Goal: Communication & Community: Answer question/provide support

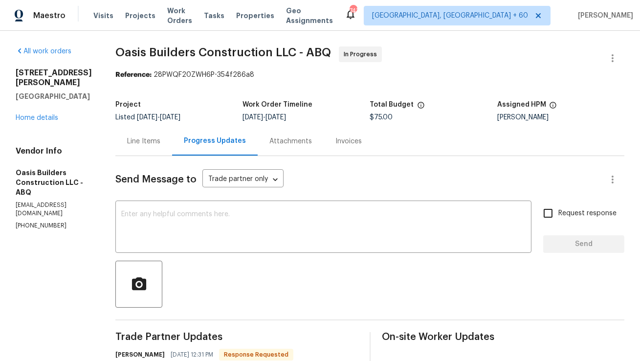
scroll to position [13, 0]
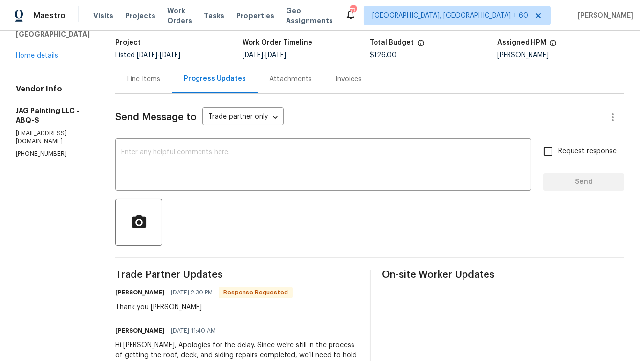
scroll to position [62, 0]
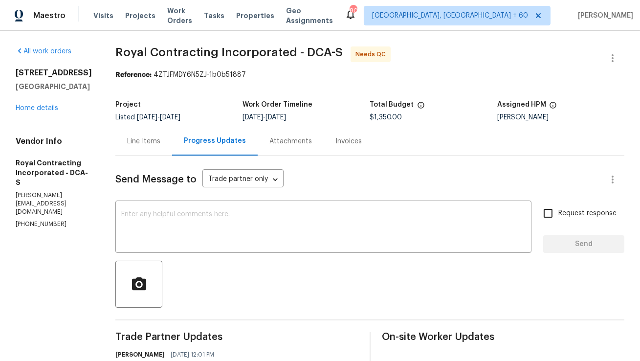
click at [160, 137] on div "Line Items" at bounding box center [143, 141] width 33 height 10
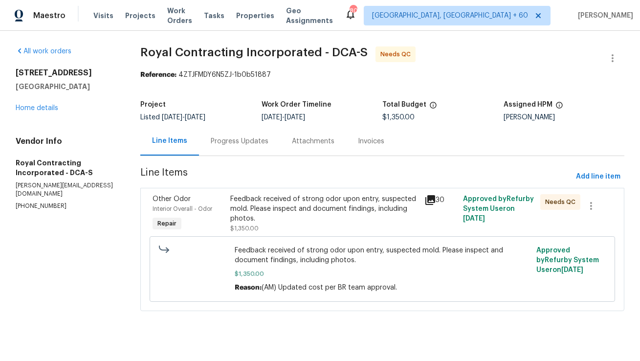
click at [234, 200] on div "Feedback received of strong odor upon entry, suspected mold. Please inspect and…" at bounding box center [324, 208] width 188 height 29
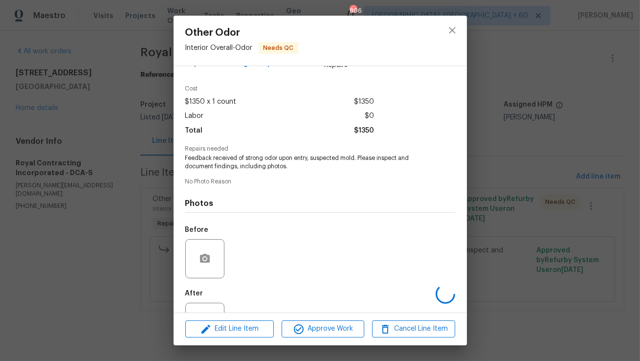
scroll to position [65, 0]
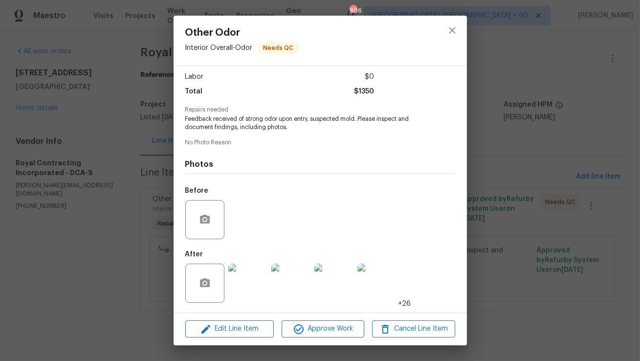
click at [255, 285] on img at bounding box center [247, 282] width 39 height 39
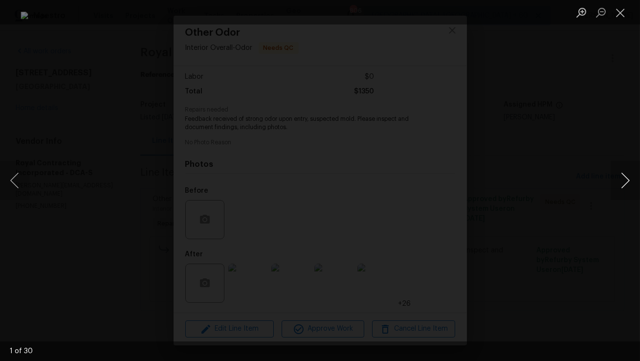
click at [622, 180] on button "Next image" at bounding box center [624, 180] width 29 height 39
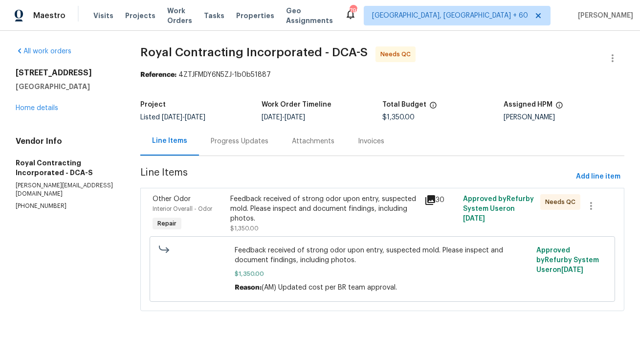
click at [211, 151] on div "Progress Updates" at bounding box center [239, 141] width 81 height 29
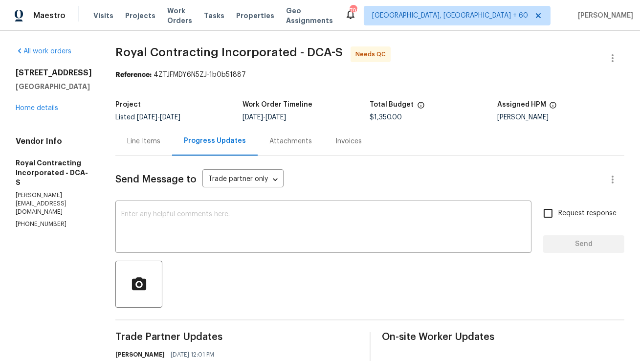
click at [144, 135] on div "Line Items" at bounding box center [143, 141] width 57 height 29
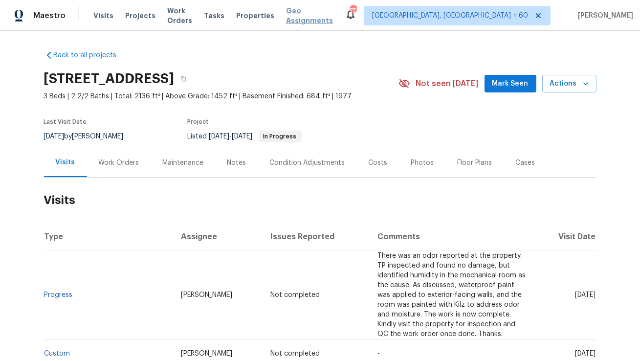
scroll to position [24, 0]
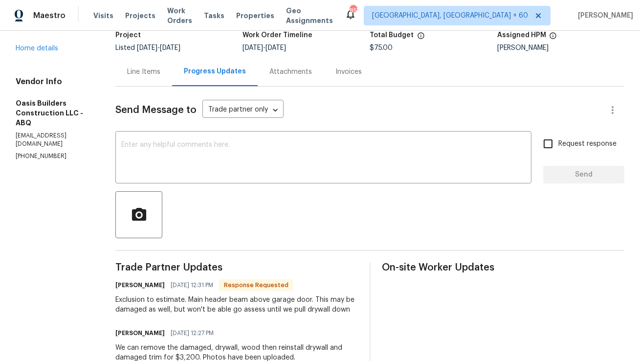
scroll to position [102, 0]
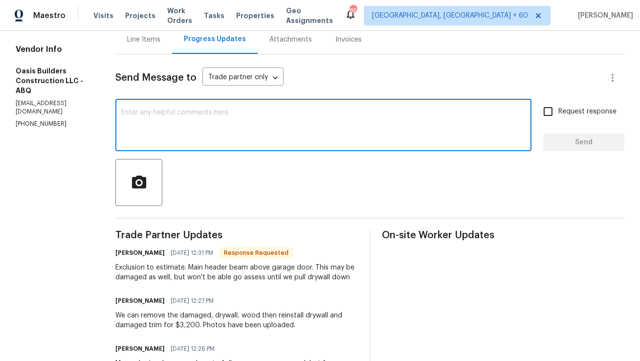
click at [299, 118] on textarea at bounding box center [323, 126] width 404 height 34
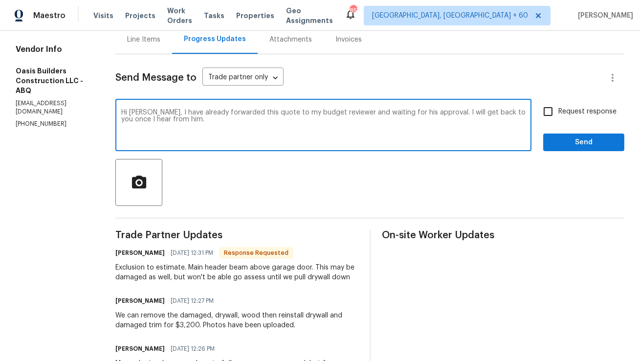
paste textarea "I’ve already forwarded the quote to my budget reviewer and am currently waiting…"
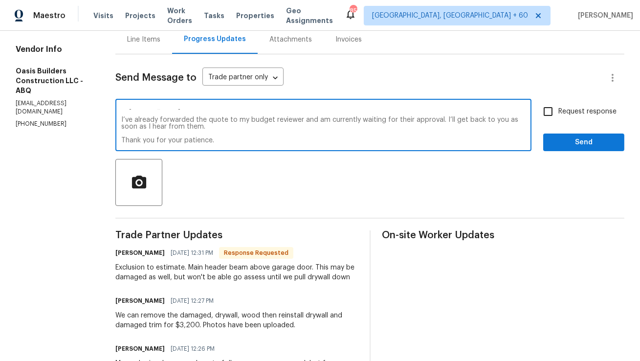
scroll to position [0, 0]
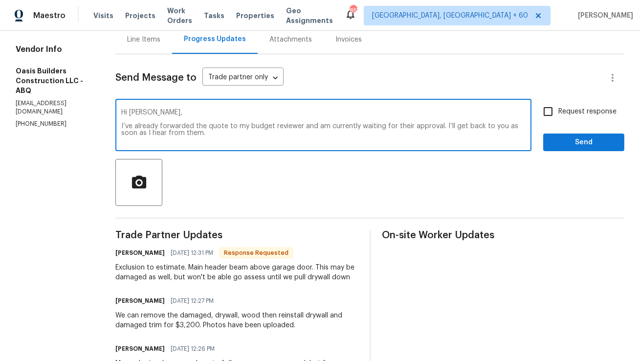
drag, startPoint x: 131, startPoint y: 127, endPoint x: 113, endPoint y: 127, distance: 18.1
click at [113, 127] on div "All work orders 12342 Haines Ave NE Albuquerque, NM 87112 Home details Vendor I…" at bounding box center [320, 301] width 640 height 745
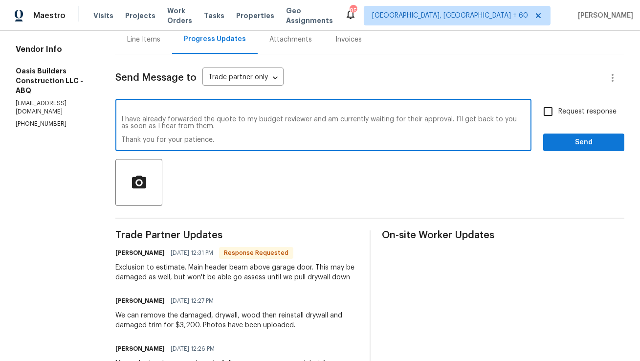
click at [457, 121] on textarea "Hi Tony, I have already forwarded the quote to my budget reviewer and am curren…" at bounding box center [323, 126] width 404 height 34
click at [465, 121] on textarea "Hi Tony, I have already forwarded the quote to my budget reviewer and am curren…" at bounding box center [323, 126] width 404 height 34
type textarea "Hi Tony, I have already forwarded the quote to my budget reviewer and am curren…"
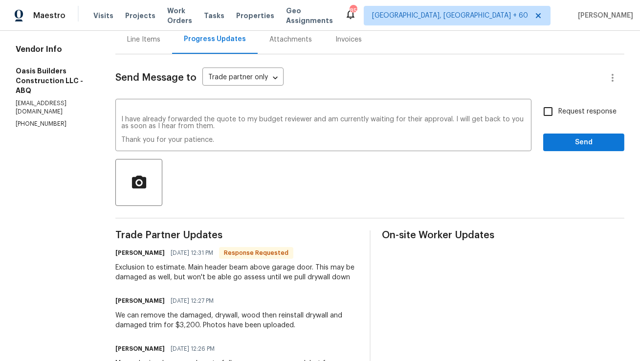
drag, startPoint x: 552, startPoint y: 114, endPoint x: 502, endPoint y: 190, distance: 90.9
click at [502, 190] on div "Send Message to Trade partner only Trade partner only ​ Hi Tony, I have already…" at bounding box center [369, 356] width 509 height 604
click at [569, 140] on span "Send" at bounding box center [583, 142] width 65 height 12
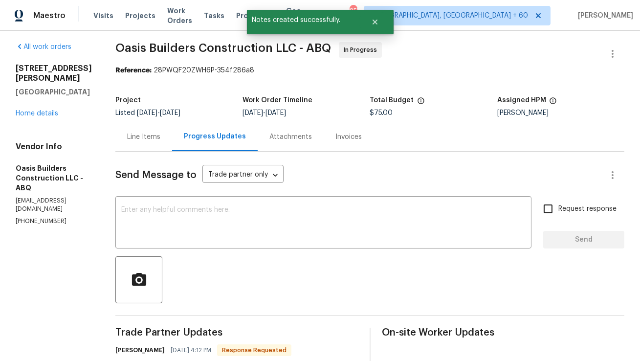
scroll to position [102, 0]
